Goal: Task Accomplishment & Management: Complete application form

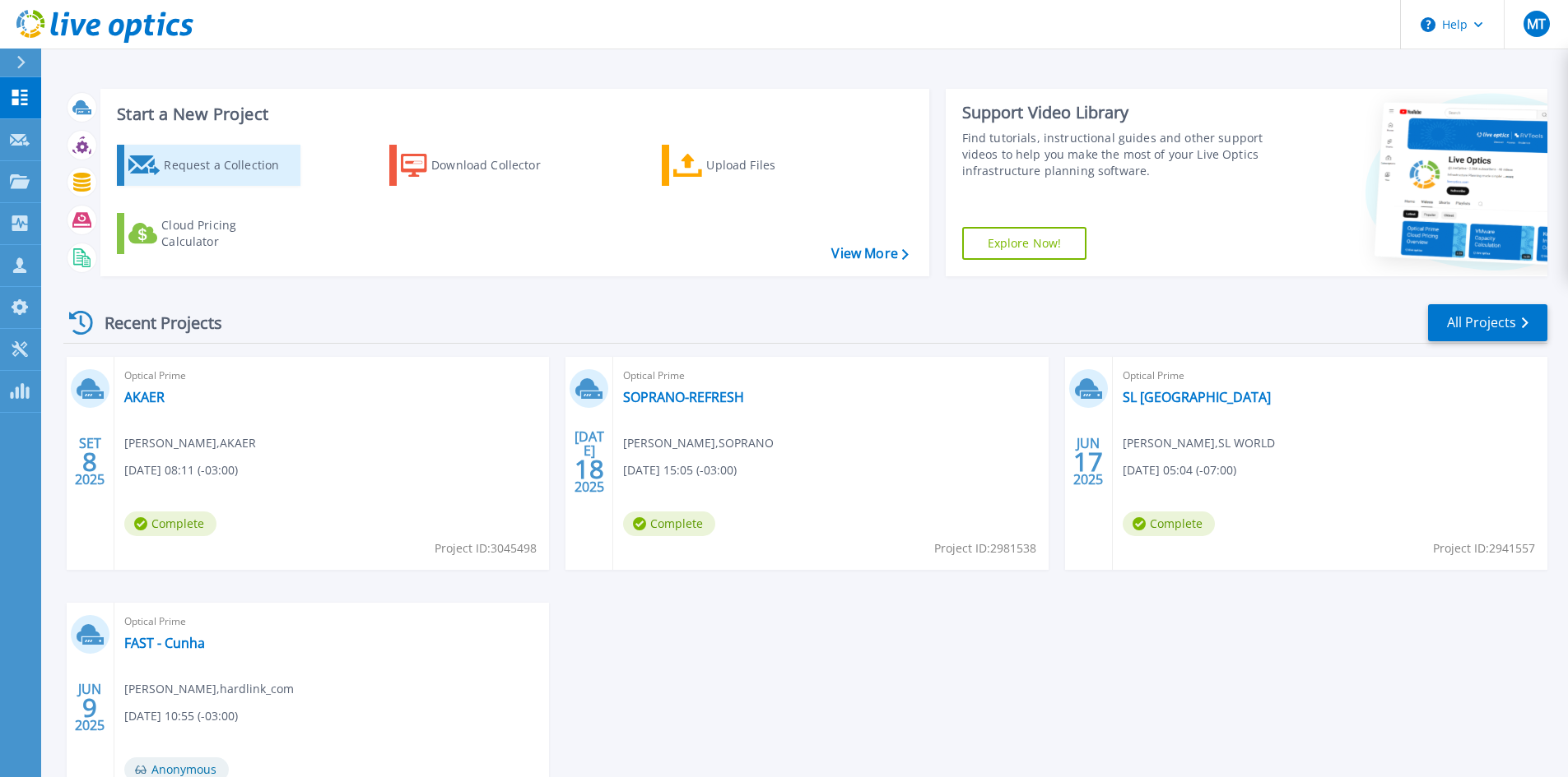
click at [235, 177] on div "Request a Collection" at bounding box center [230, 166] width 132 height 33
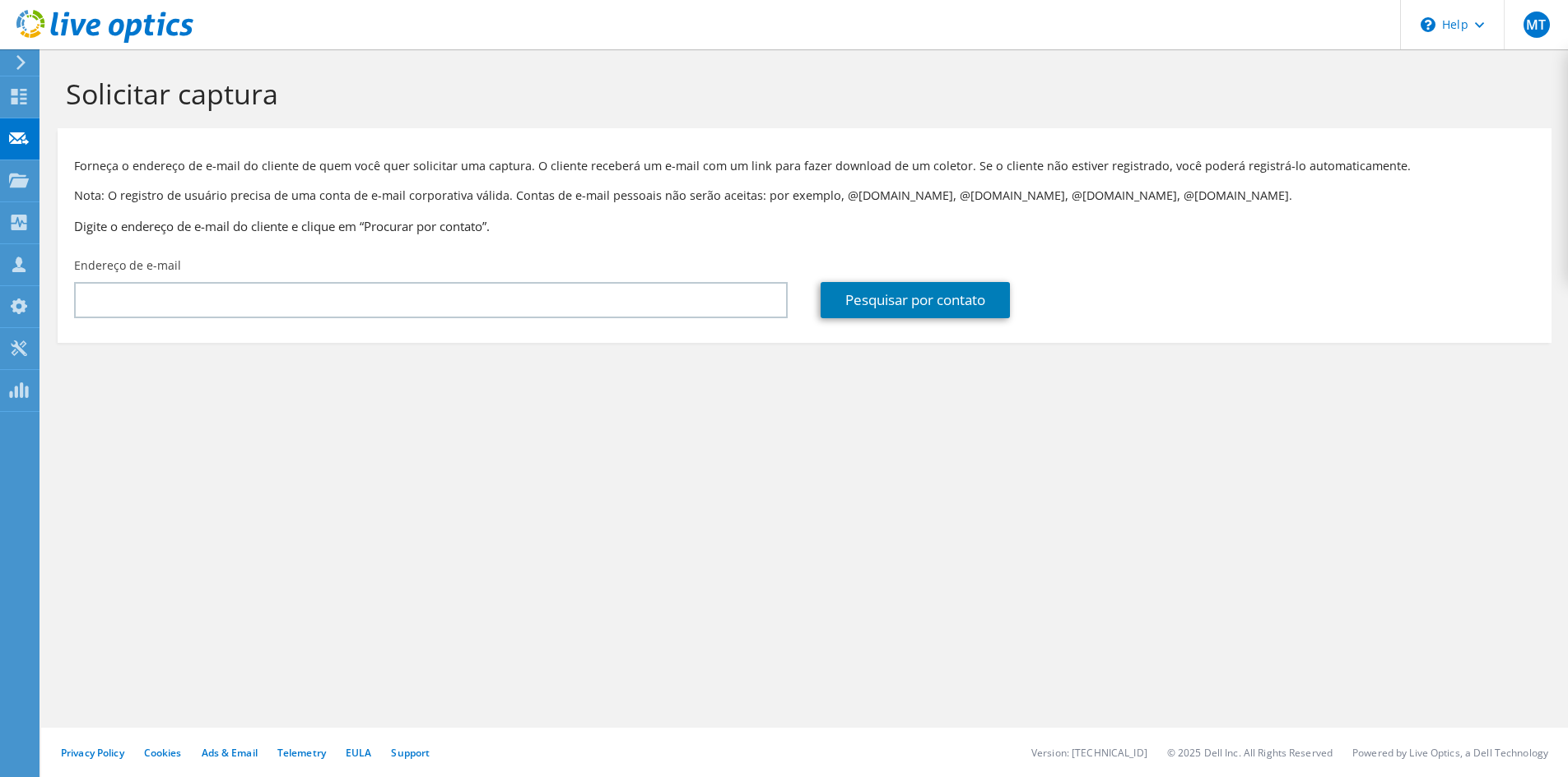
click at [375, 322] on div "Endereço de e-mail" at bounding box center [430, 288] width 746 height 78
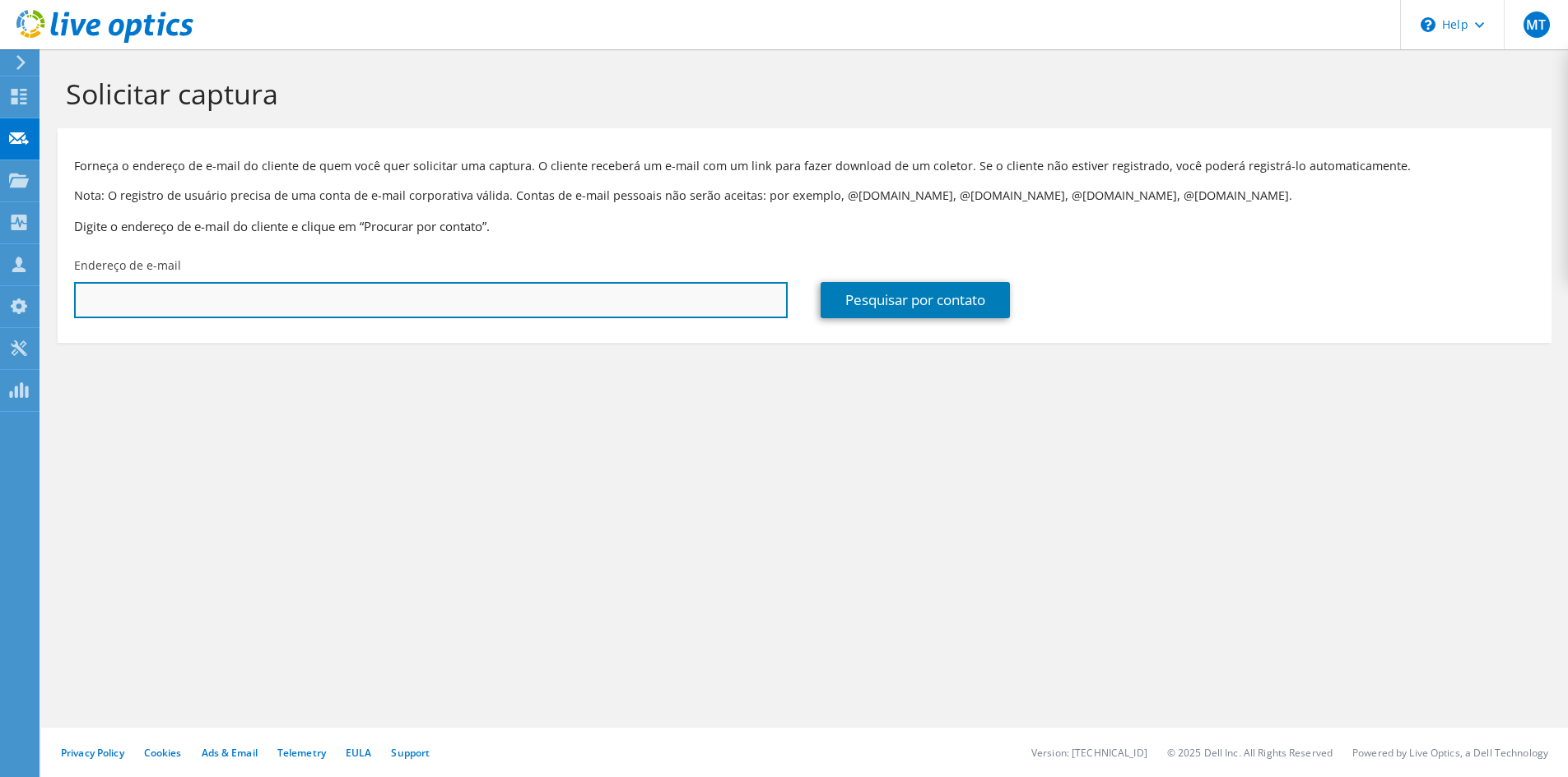
click at [395, 309] on input "text" at bounding box center [430, 299] width 713 height 36
paste input "[EMAIL_ADDRESS][DOMAIN_NAME]"
type input "[EMAIL_ADDRESS][DOMAIN_NAME]"
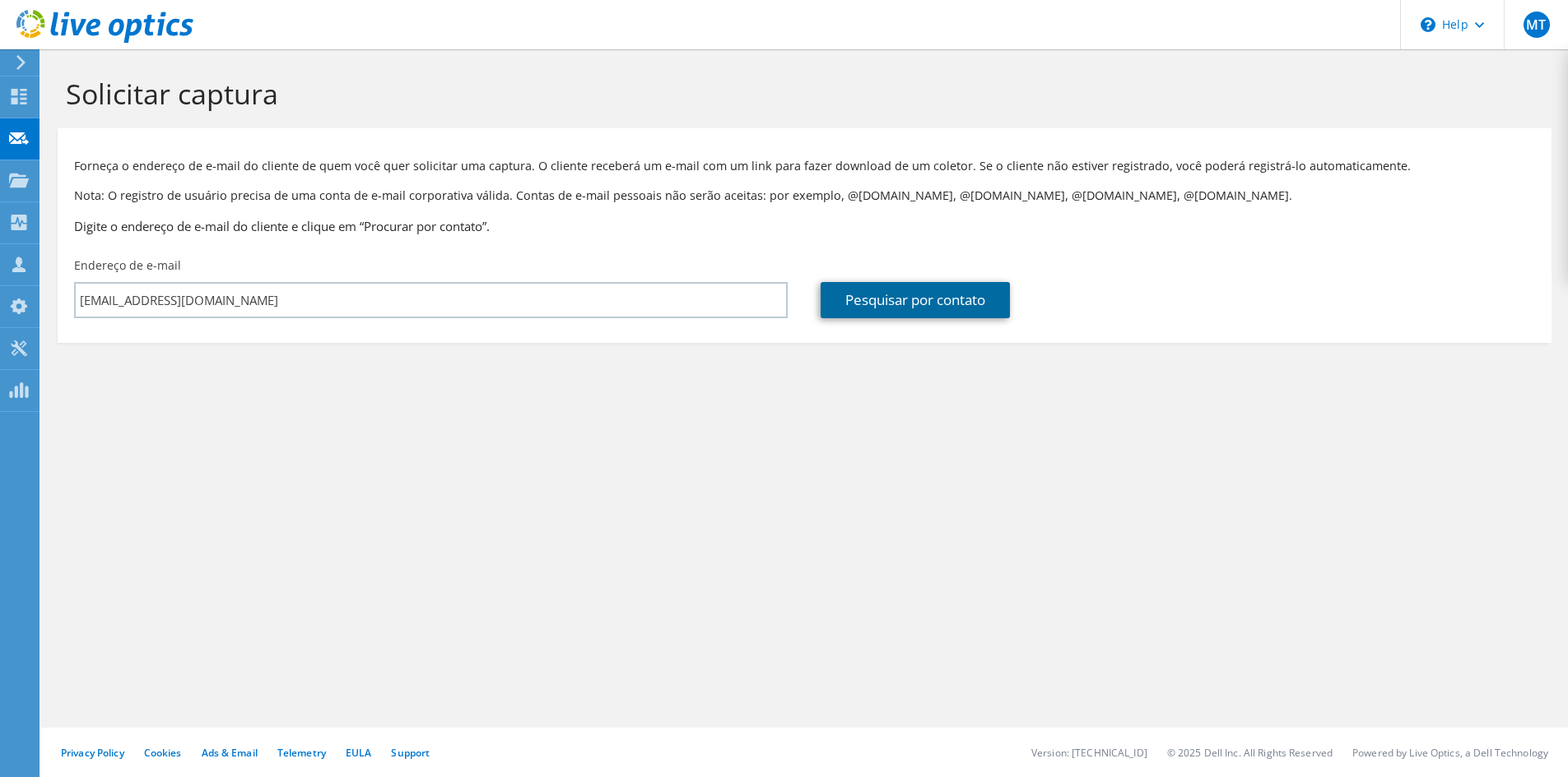
click at [843, 315] on link "Pesquisar por contato" at bounding box center [915, 299] width 189 height 36
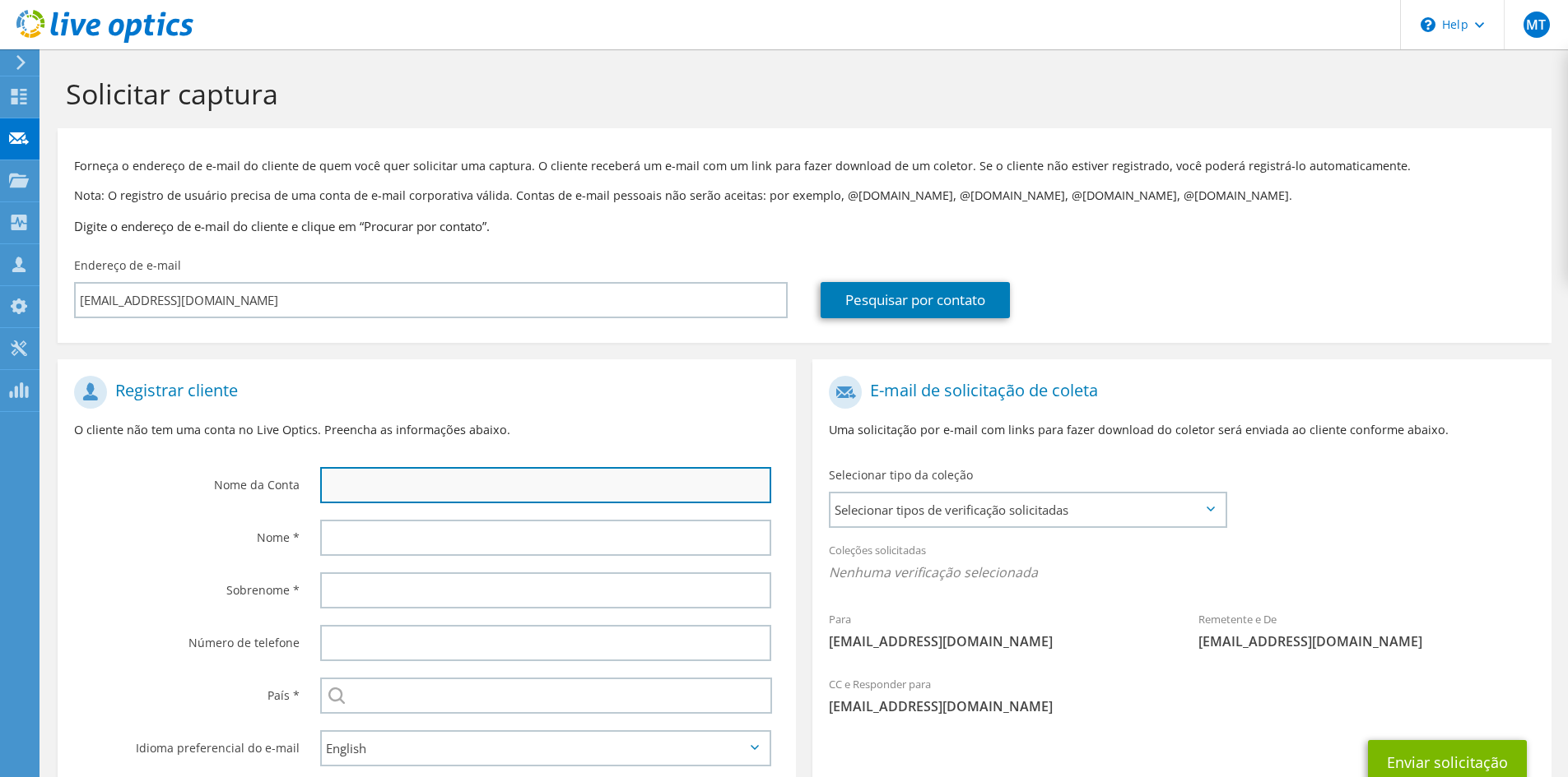
click at [405, 482] on input "text" at bounding box center [545, 484] width 451 height 36
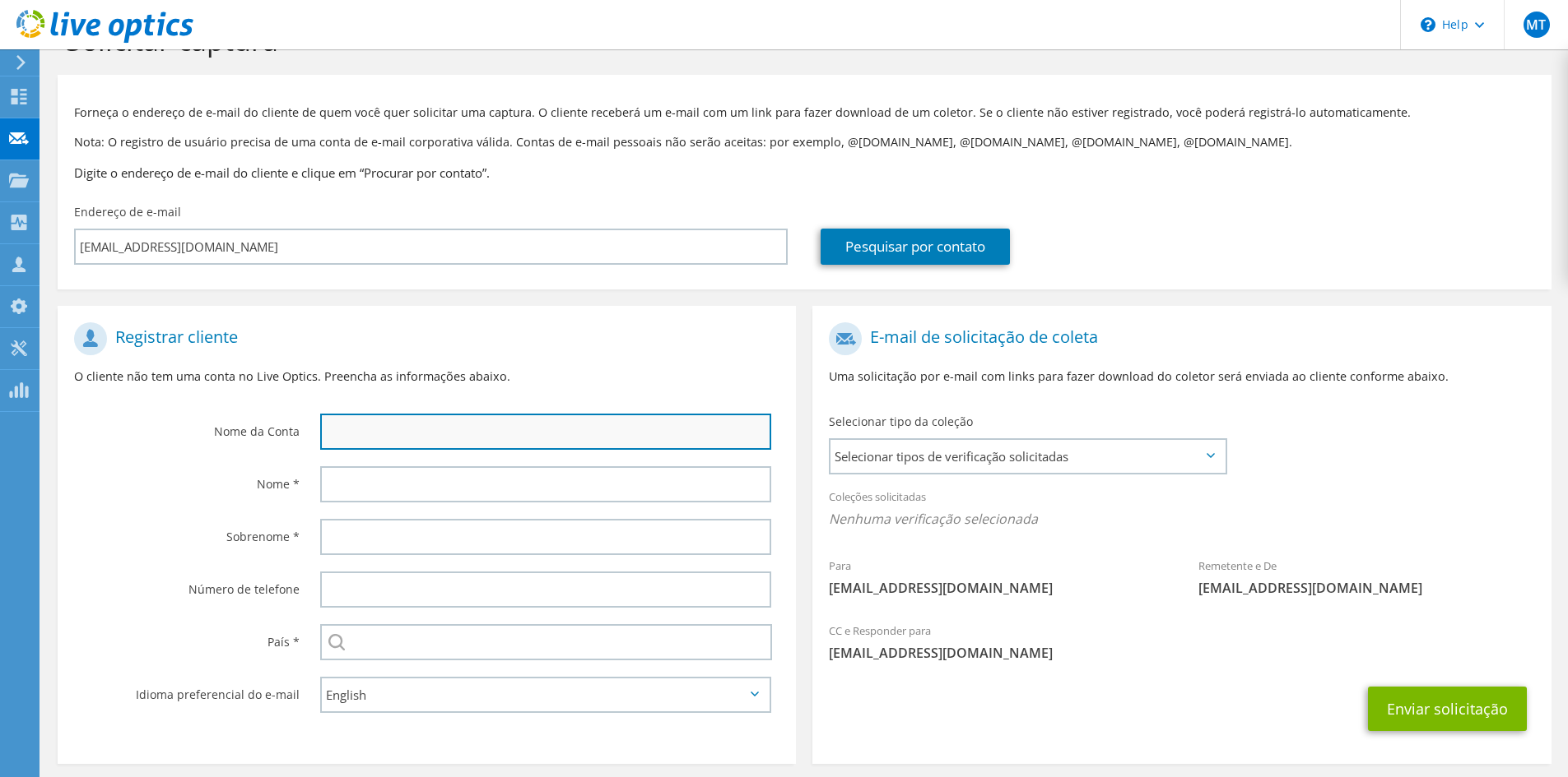
scroll to position [123, 0]
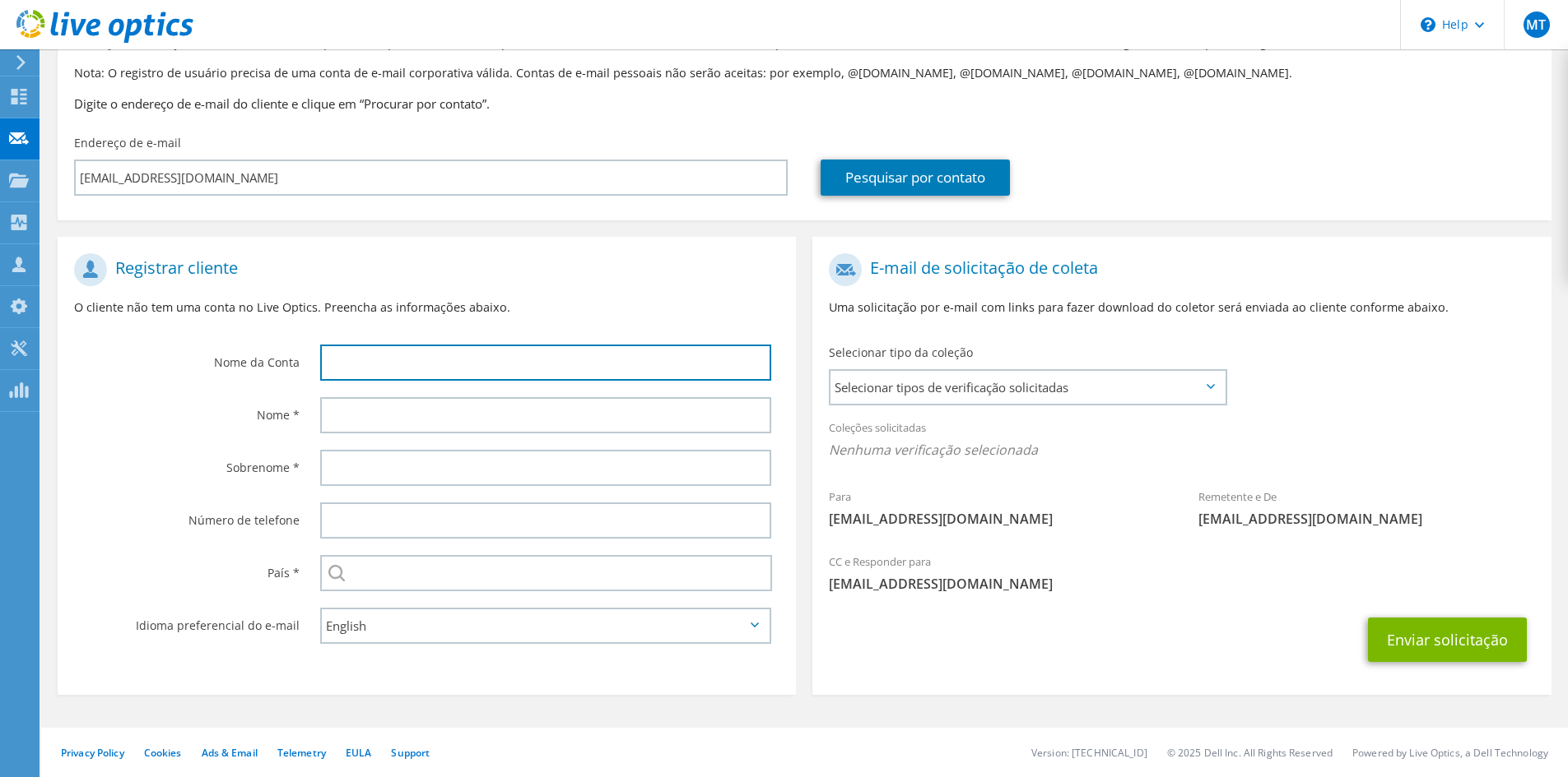
paste input "ONIPRES SOLUÇÕES EM SEGURANÇA"
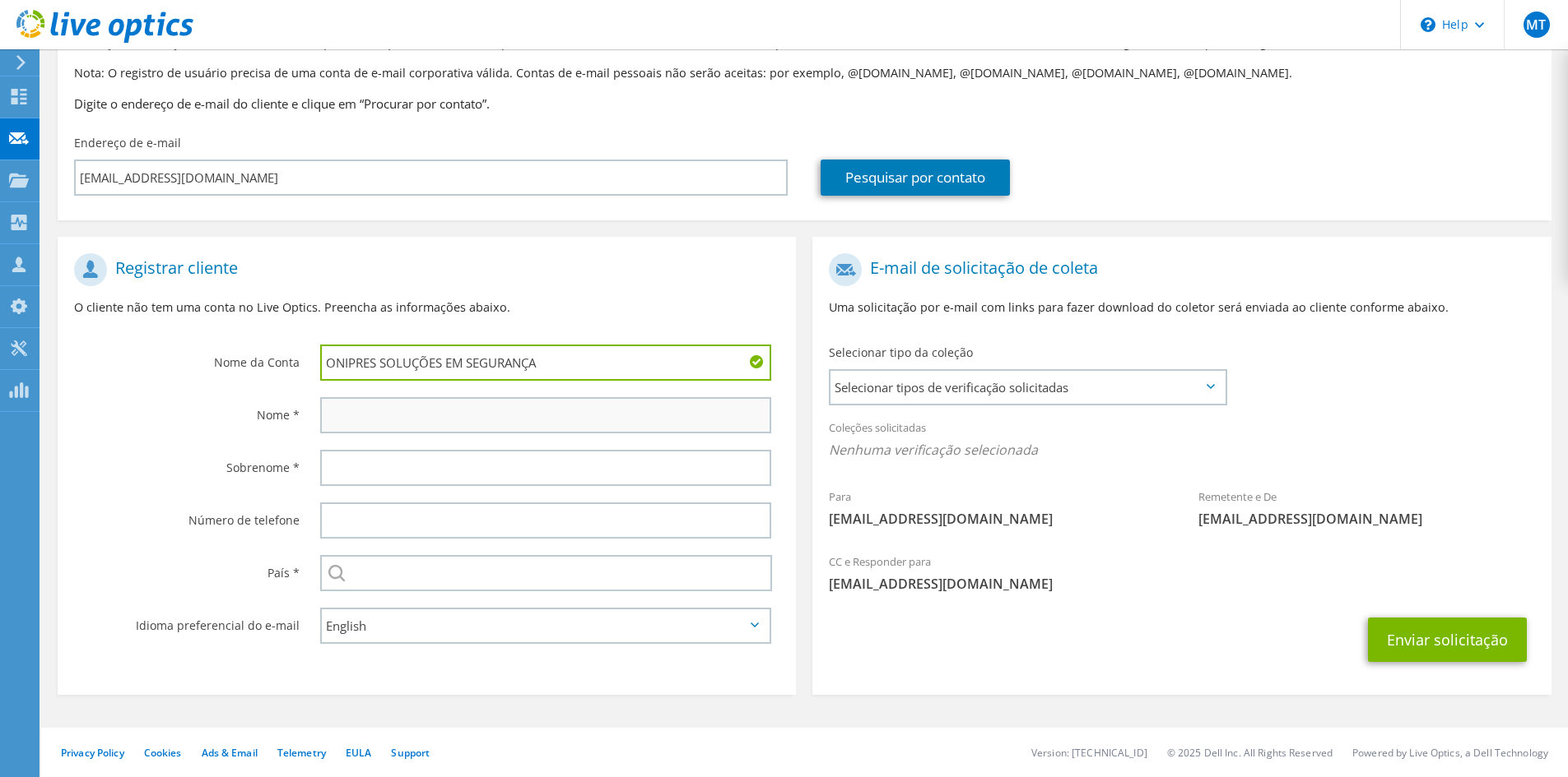
type input "ONIPRES SOLUÇÕES EM SEGURANÇA"
click at [372, 411] on input "text" at bounding box center [545, 415] width 451 height 36
drag, startPoint x: 372, startPoint y: 411, endPoint x: 316, endPoint y: 413, distance: 56.0
click at [316, 413] on div "SR" at bounding box center [549, 416] width 492 height 52
type input "Leonardo"
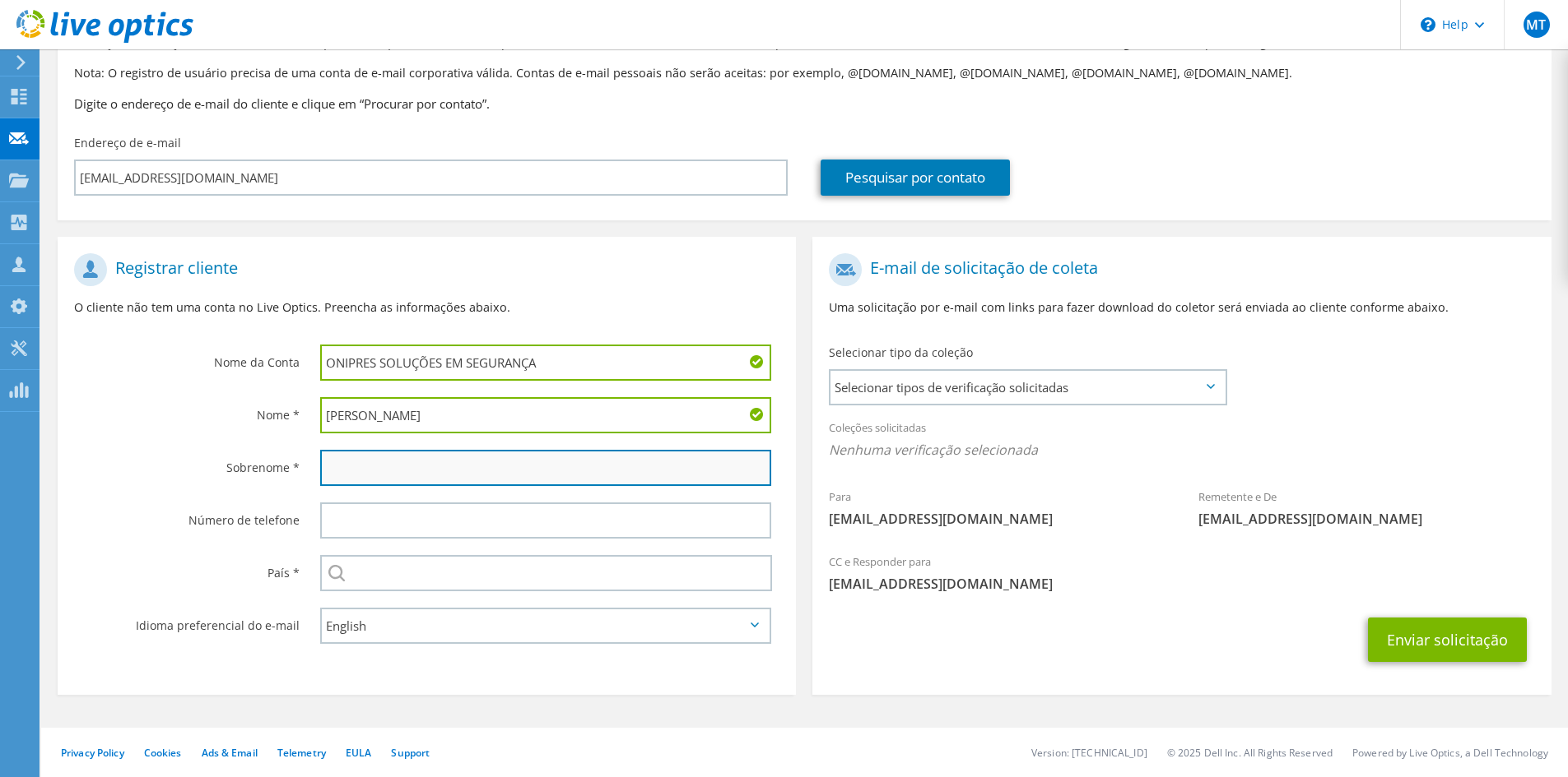
click at [377, 472] on input "text" at bounding box center [545, 467] width 451 height 36
type input "Onipres"
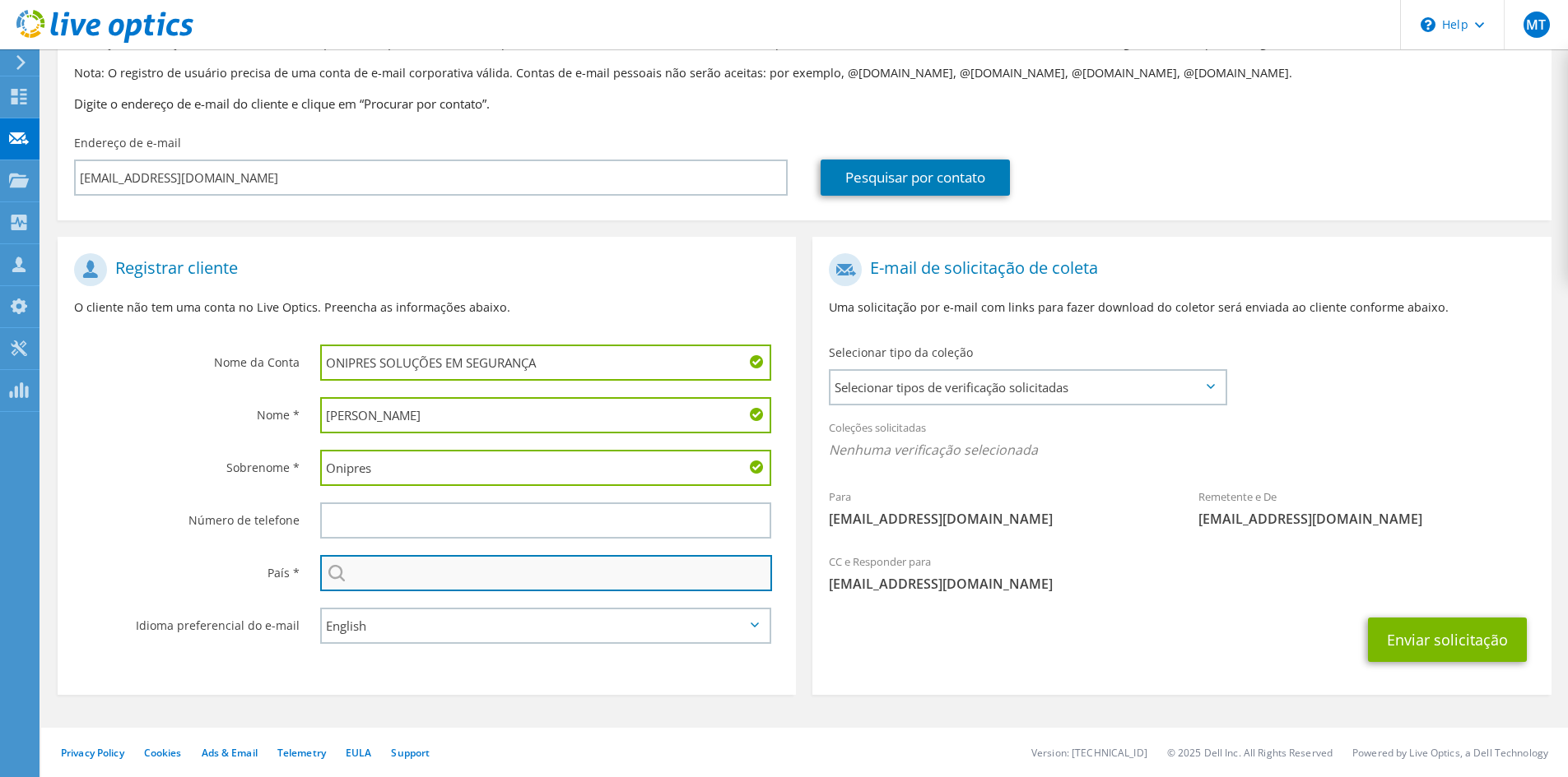
click at [358, 584] on input "text" at bounding box center [546, 573] width 452 height 36
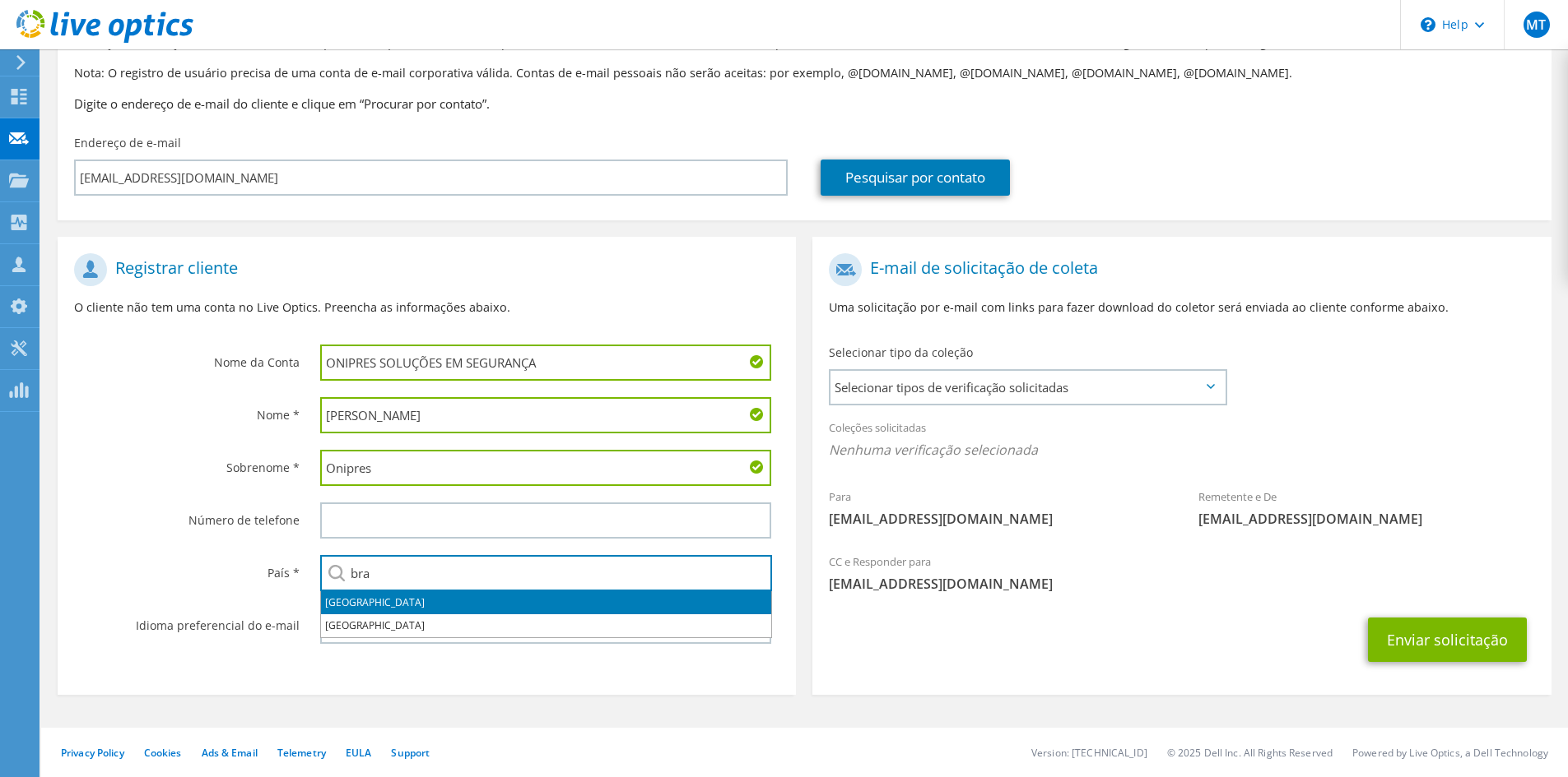
click at [360, 595] on li "Brasil" at bounding box center [546, 604] width 450 height 23
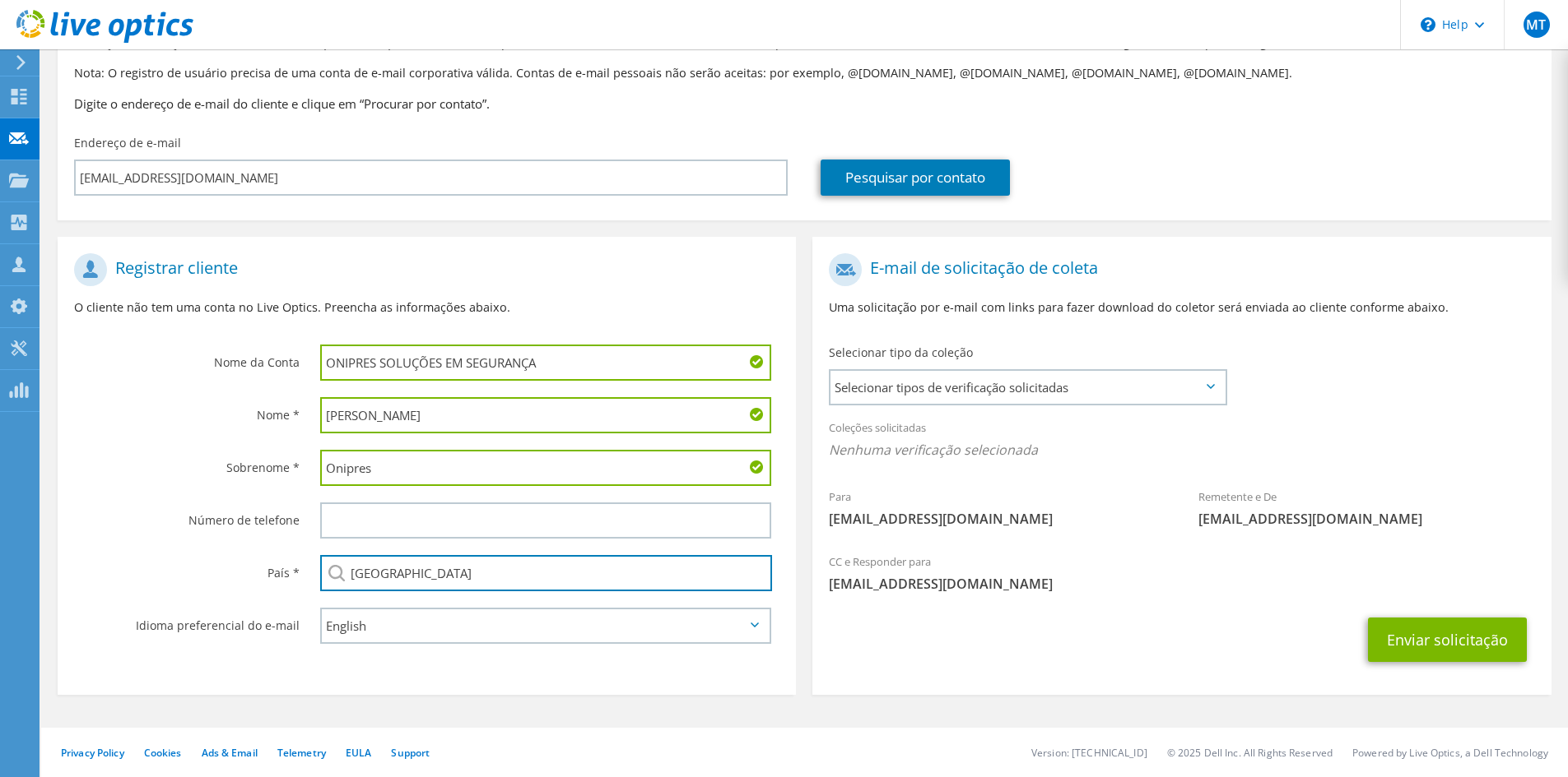
type input "Brasil"
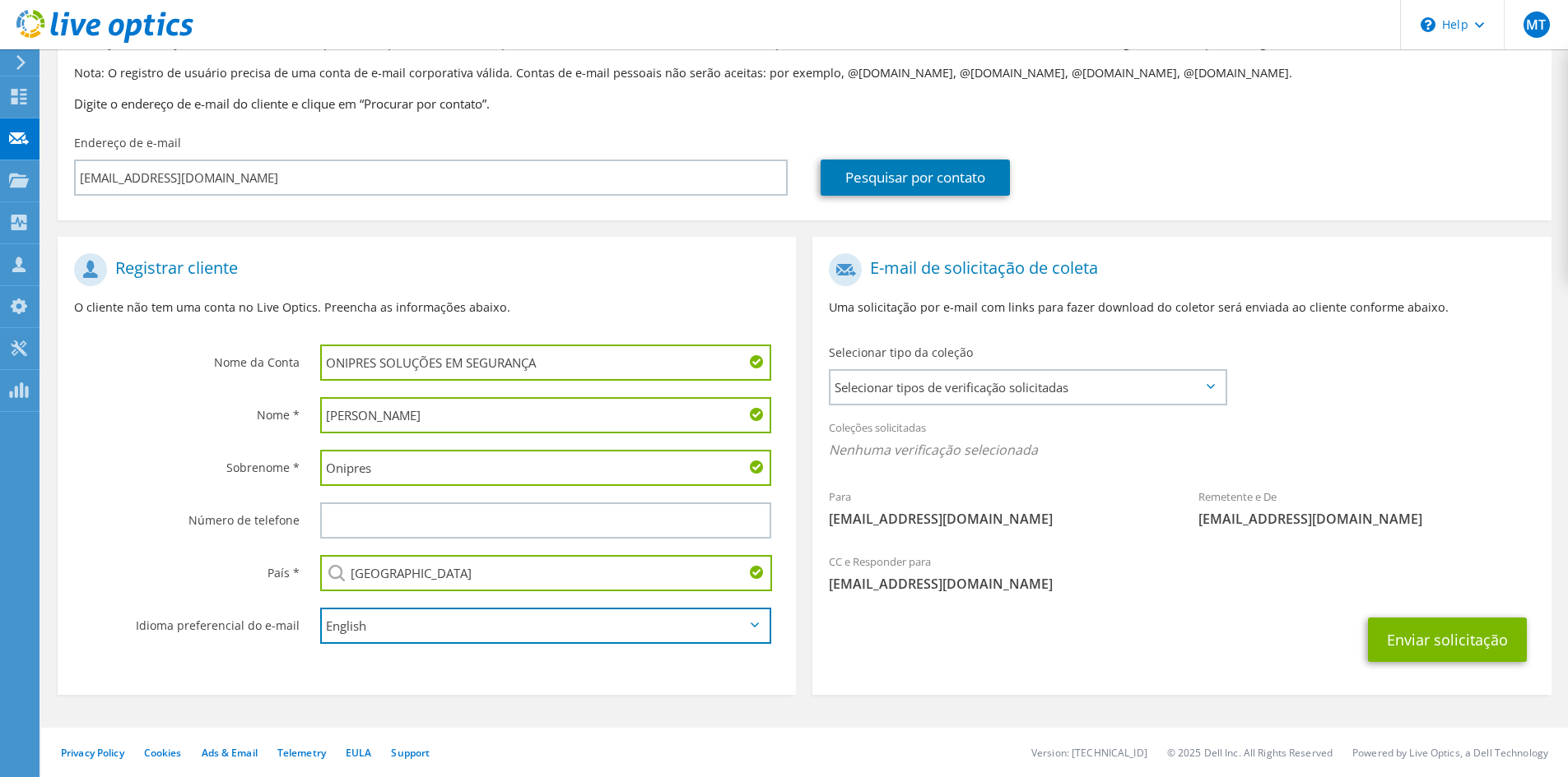
drag, startPoint x: 376, startPoint y: 634, endPoint x: 385, endPoint y: 657, distance: 24.7
click at [376, 634] on select "English Deutsch Español Français Italiano Polski Português Русский 한국어 中文 日本語" at bounding box center [545, 626] width 451 height 36
select select "pt-BR"
click at [320, 608] on select "English Deutsch Español Français Italiano Polski Português Русский 한국어 中文 日本語" at bounding box center [545, 626] width 451 height 36
click at [999, 403] on span "Selecionar tipos de verificação solicitadas" at bounding box center [1027, 388] width 394 height 33
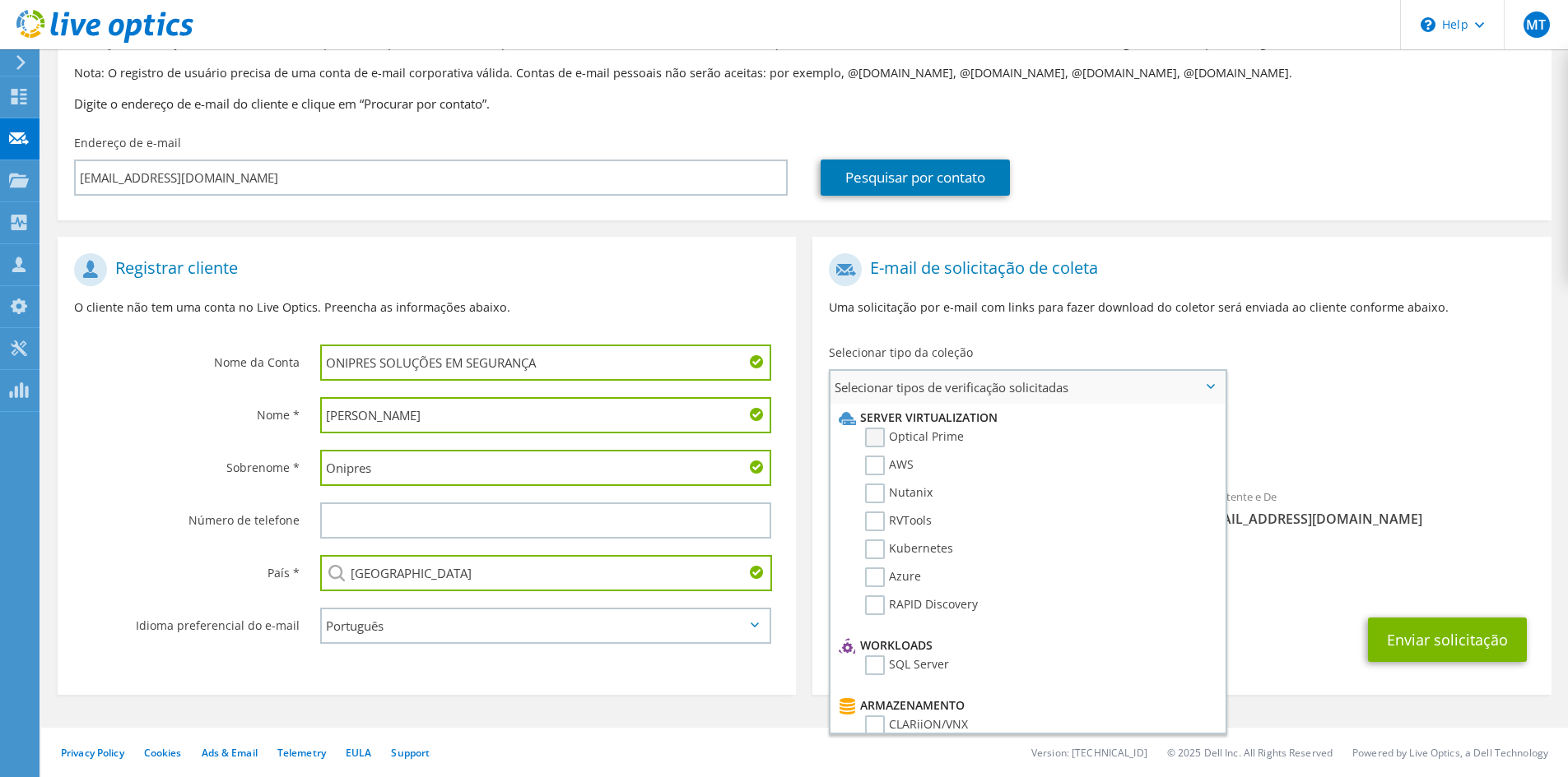
click at [908, 439] on label "Optical Prime" at bounding box center [914, 438] width 99 height 19
click at [0, 0] on input "Optical Prime" at bounding box center [0, 0] width 0 height 0
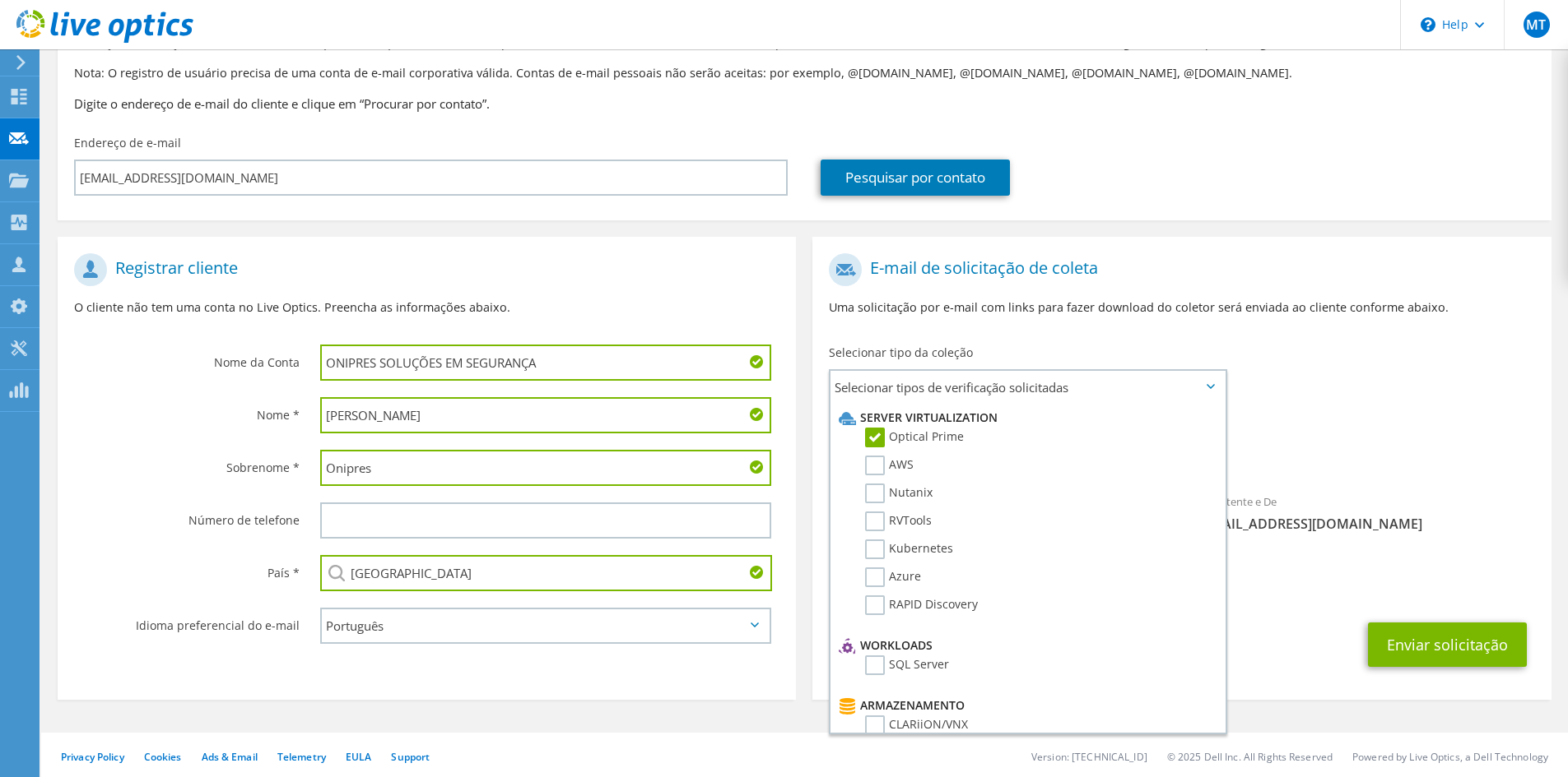
click at [1293, 419] on div "Coleções solicitadas Nenhuma verificação selecionada Optical Prime" at bounding box center [1181, 444] width 738 height 66
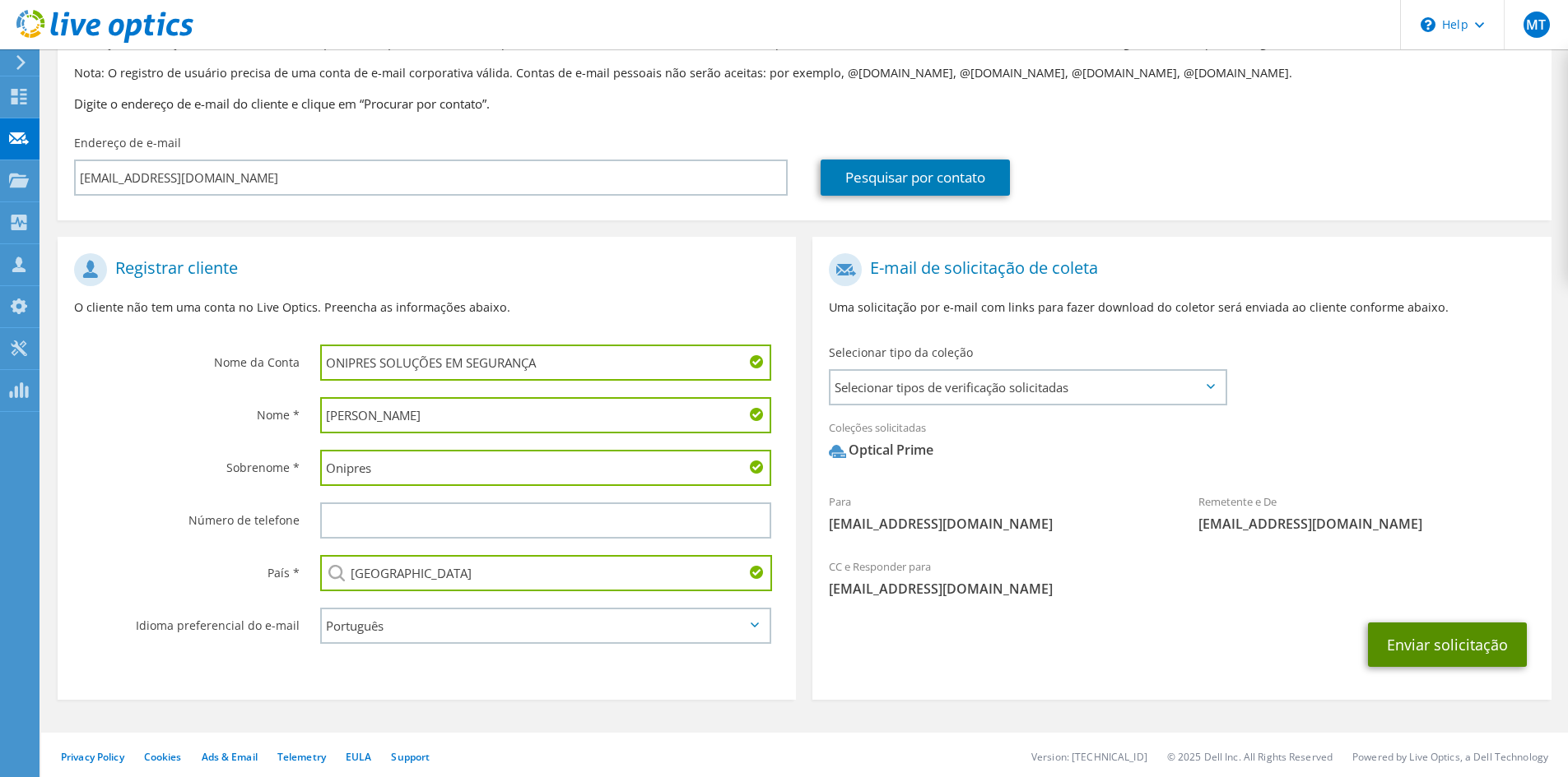
click at [1409, 642] on button "Enviar solicitação" at bounding box center [1447, 645] width 159 height 45
